Goal: Task Accomplishment & Management: Use online tool/utility

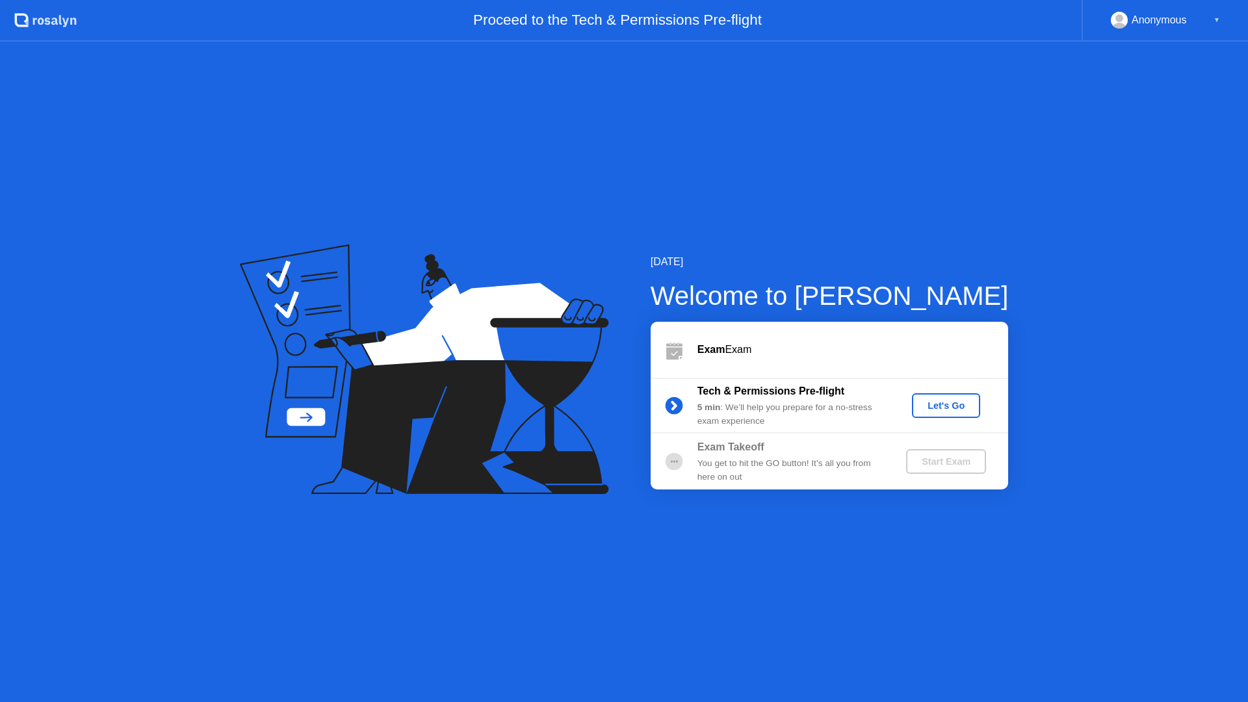
click at [932, 404] on div "Let's Go" at bounding box center [946, 405] width 58 height 10
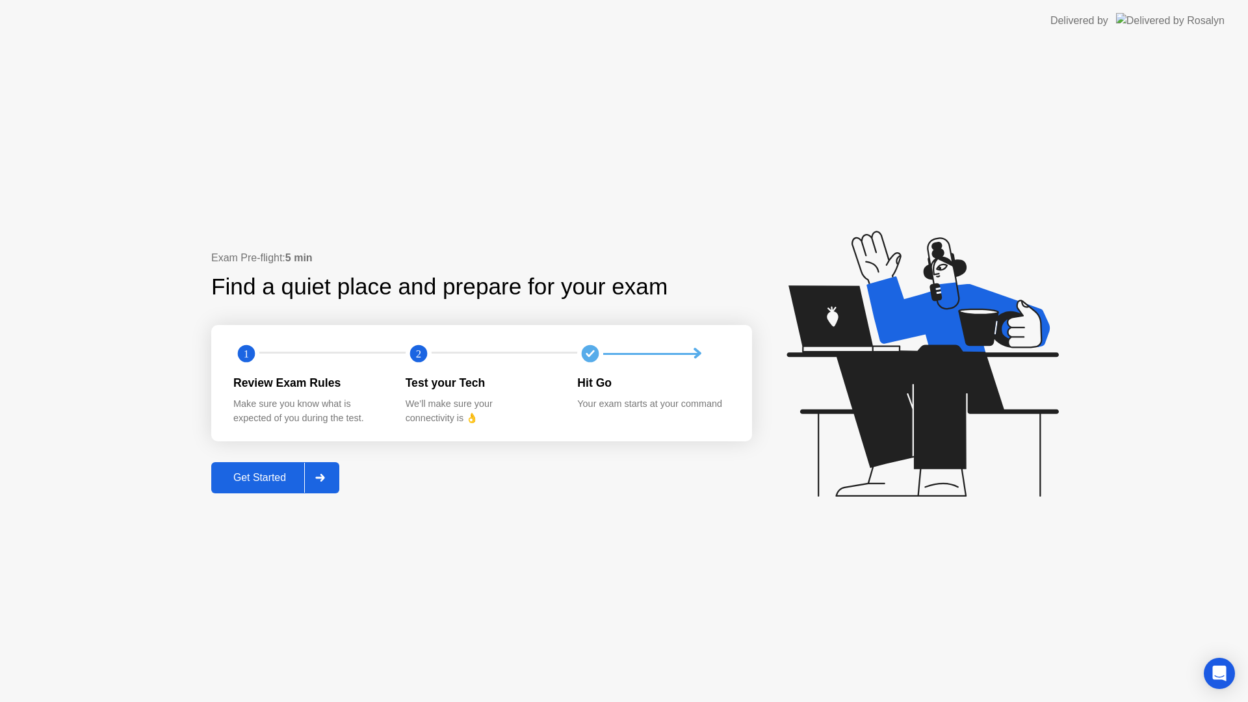
click at [270, 484] on div "Get Started" at bounding box center [259, 478] width 89 height 12
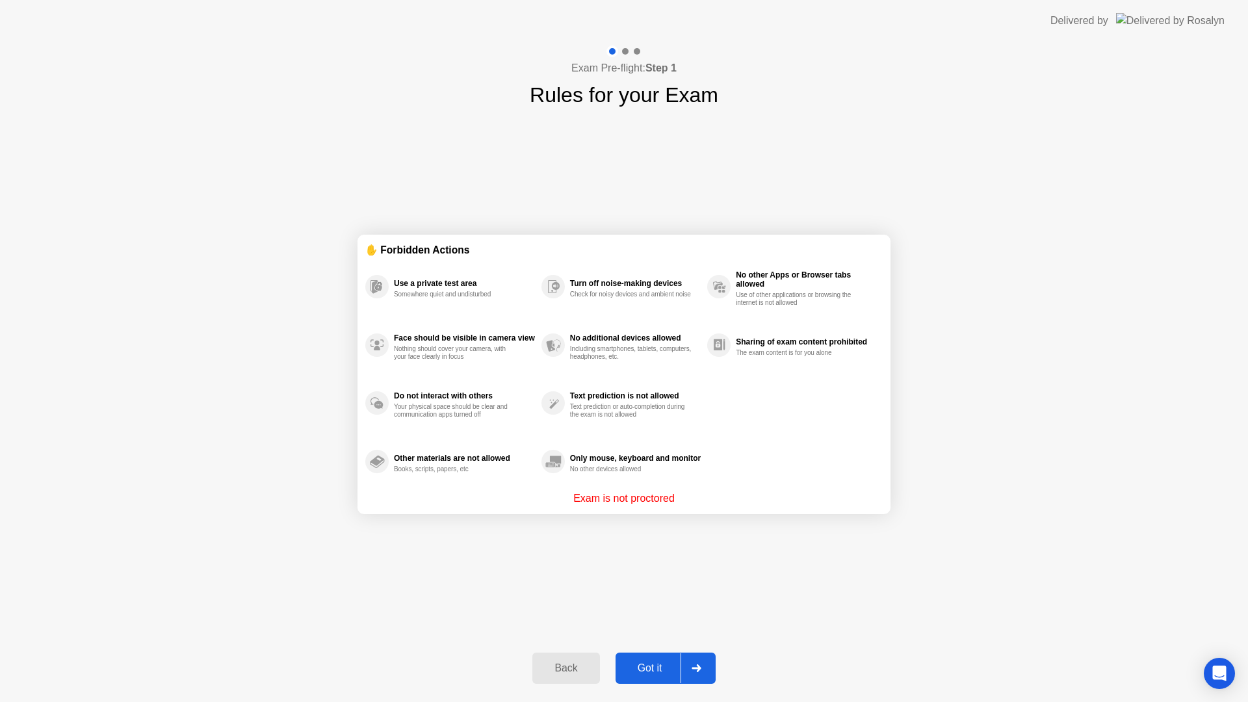
click at [647, 657] on button "Got it" at bounding box center [666, 668] width 100 height 31
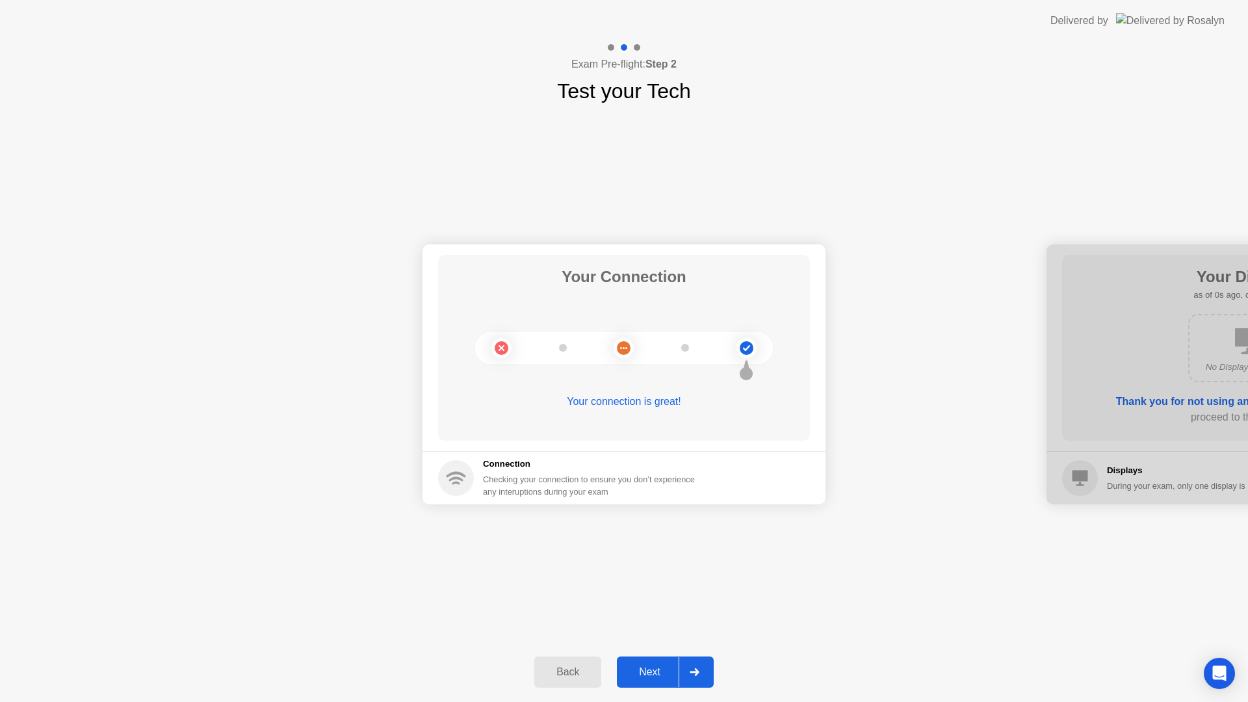
click at [651, 677] on div "Next" at bounding box center [650, 672] width 58 height 12
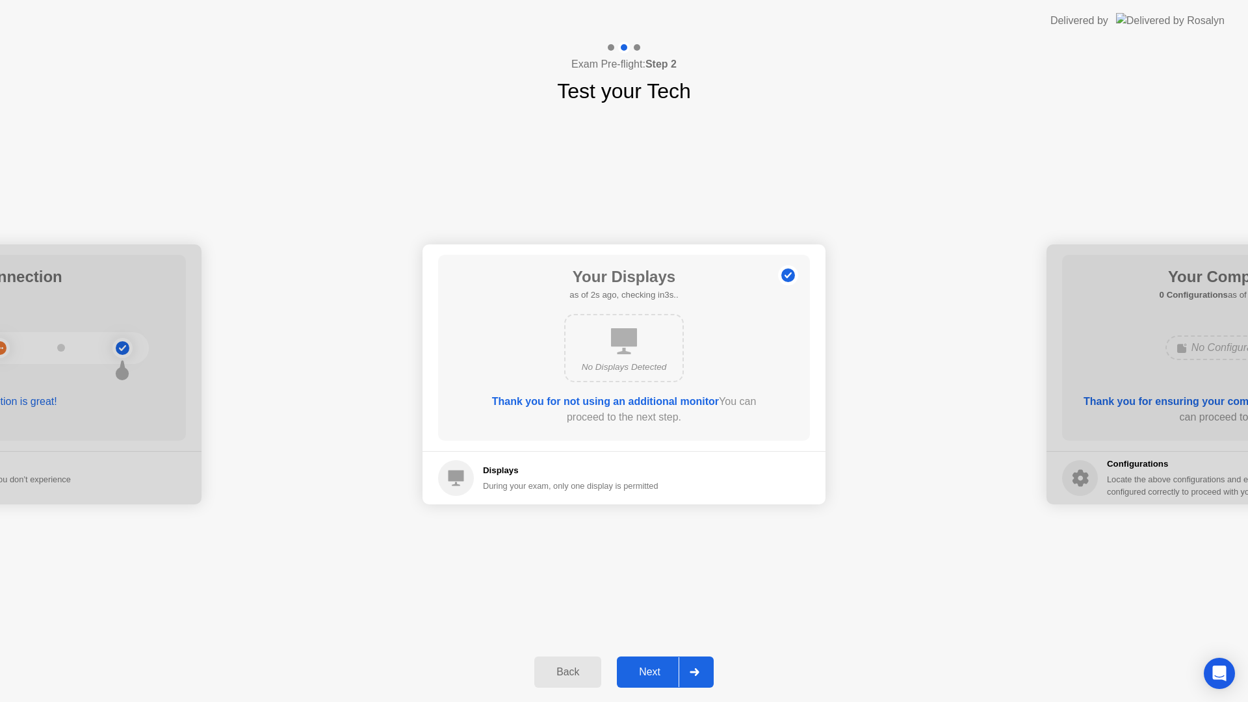
click at [653, 666] on div "Next" at bounding box center [650, 672] width 58 height 12
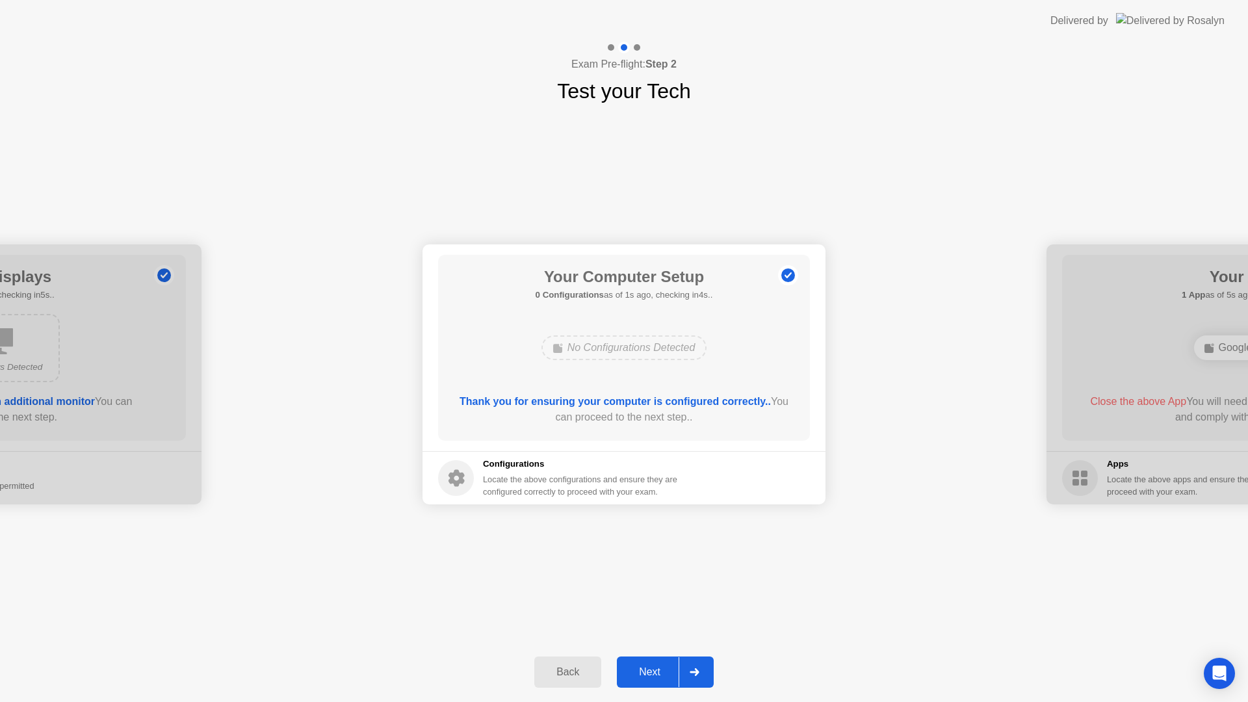
click at [653, 666] on div "Next" at bounding box center [650, 672] width 58 height 12
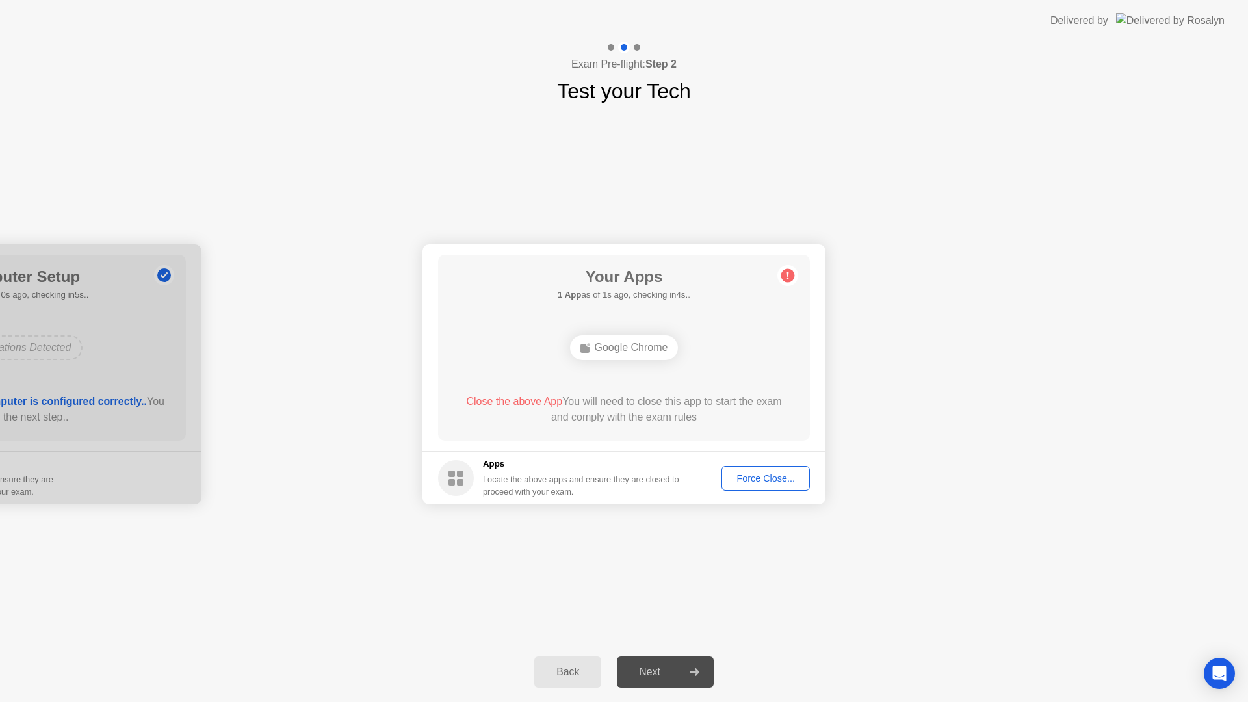
click at [762, 484] on div "Force Close..." at bounding box center [765, 478] width 79 height 10
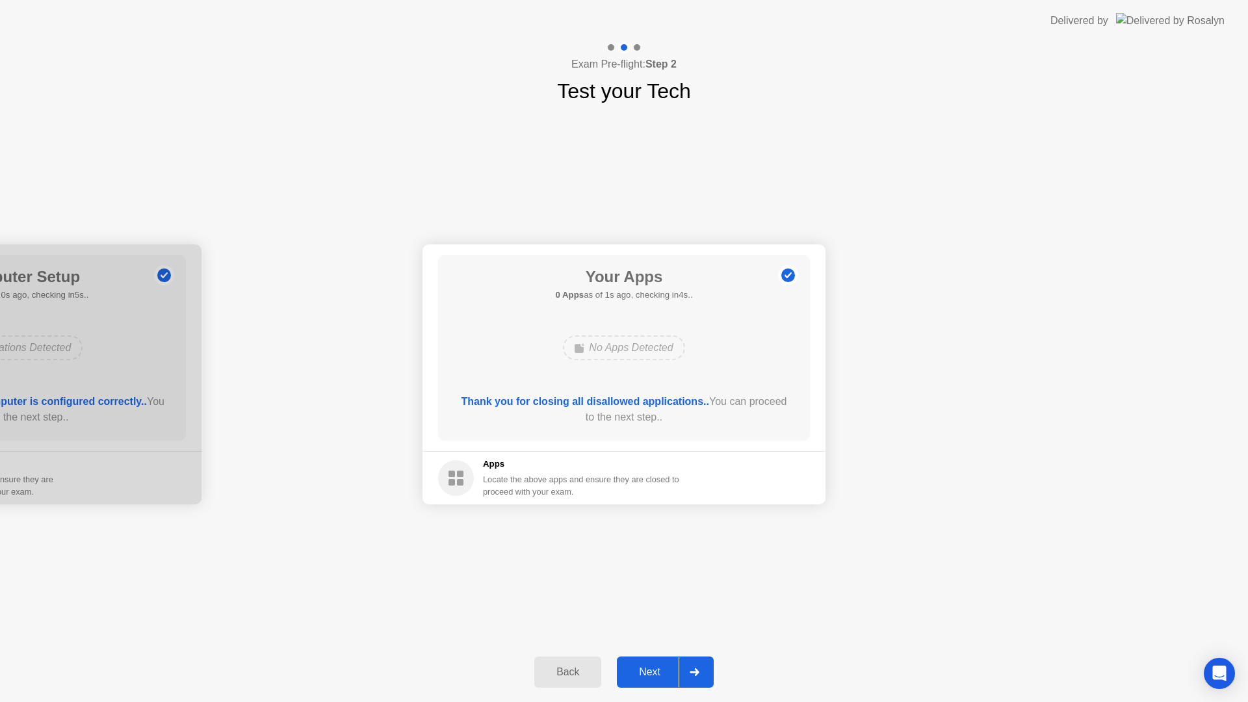
click at [662, 677] on div "Next" at bounding box center [650, 672] width 58 height 12
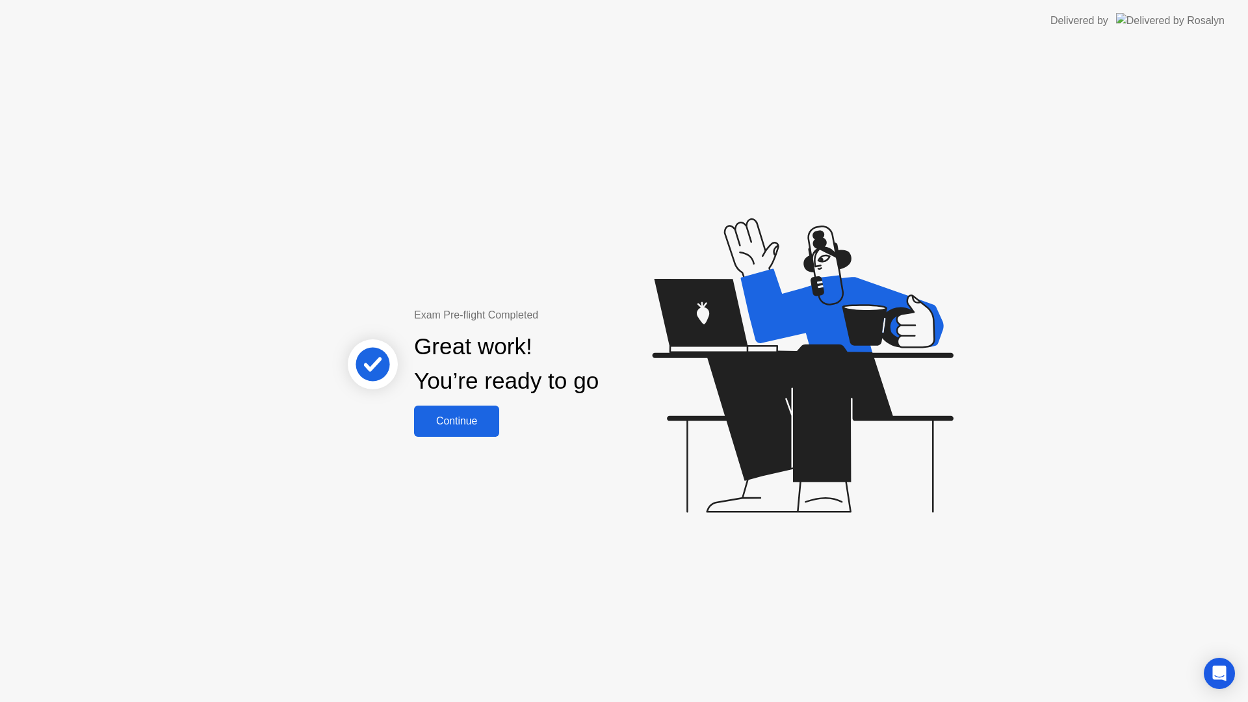
click at [462, 423] on div "Continue" at bounding box center [456, 421] width 77 height 12
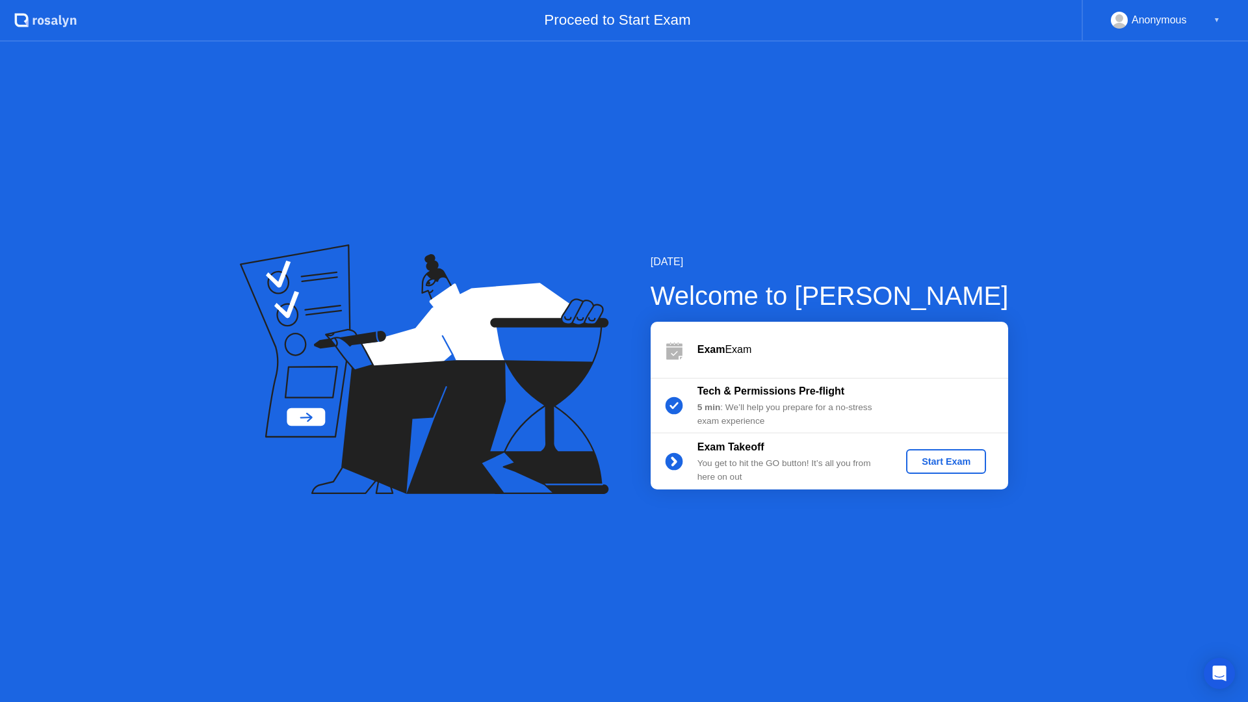
click at [939, 463] on div "Start Exam" at bounding box center [946, 461] width 70 height 10
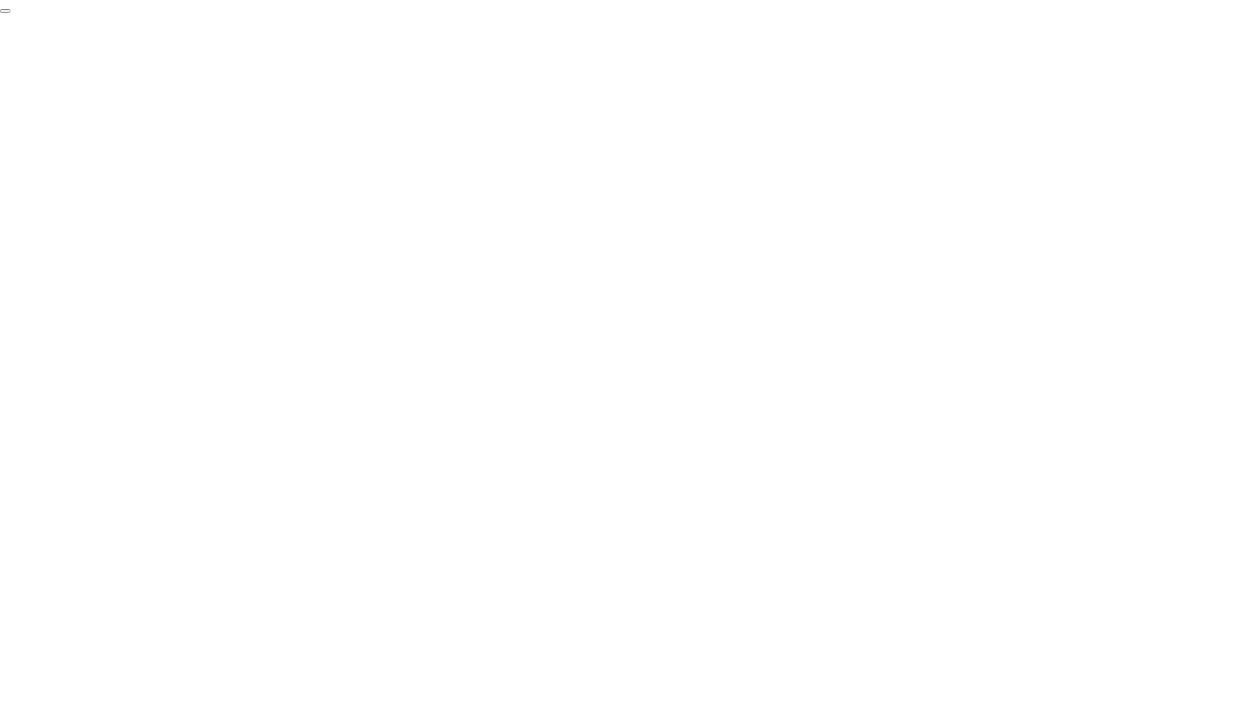
click div "End Proctoring Session"
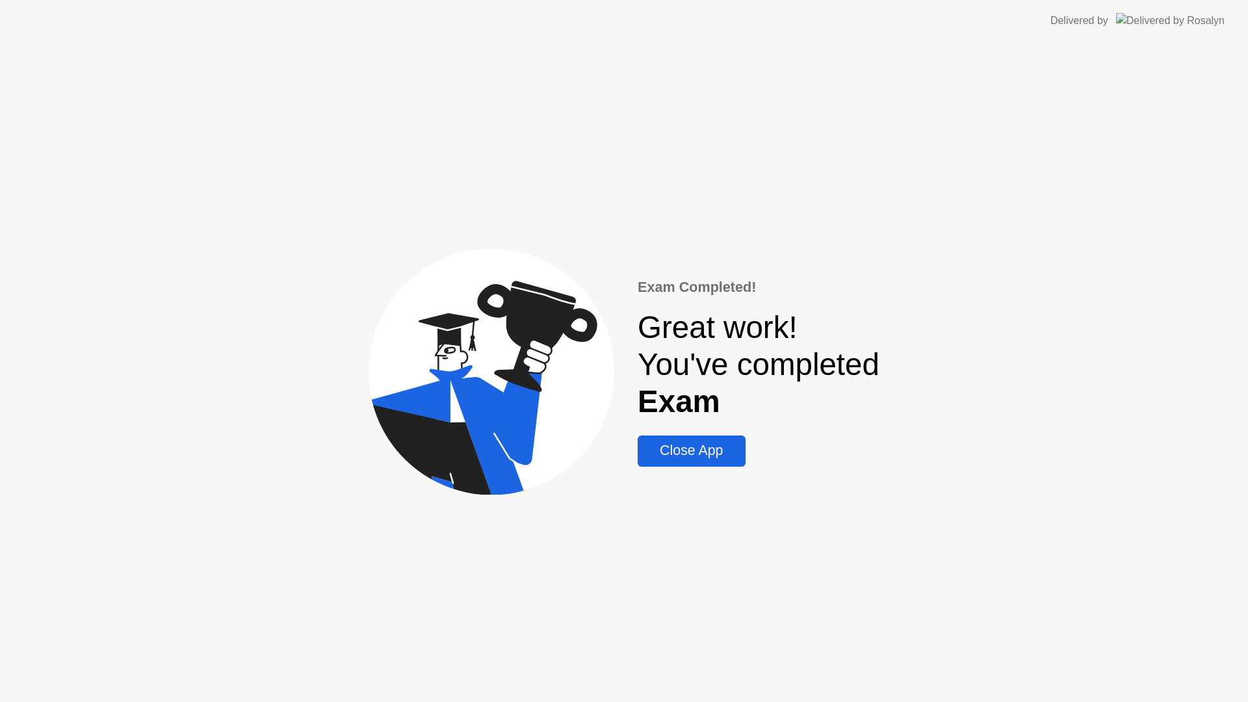
click at [713, 454] on div "Close App" at bounding box center [691, 451] width 99 height 16
